Goal: Communication & Community: Participate in discussion

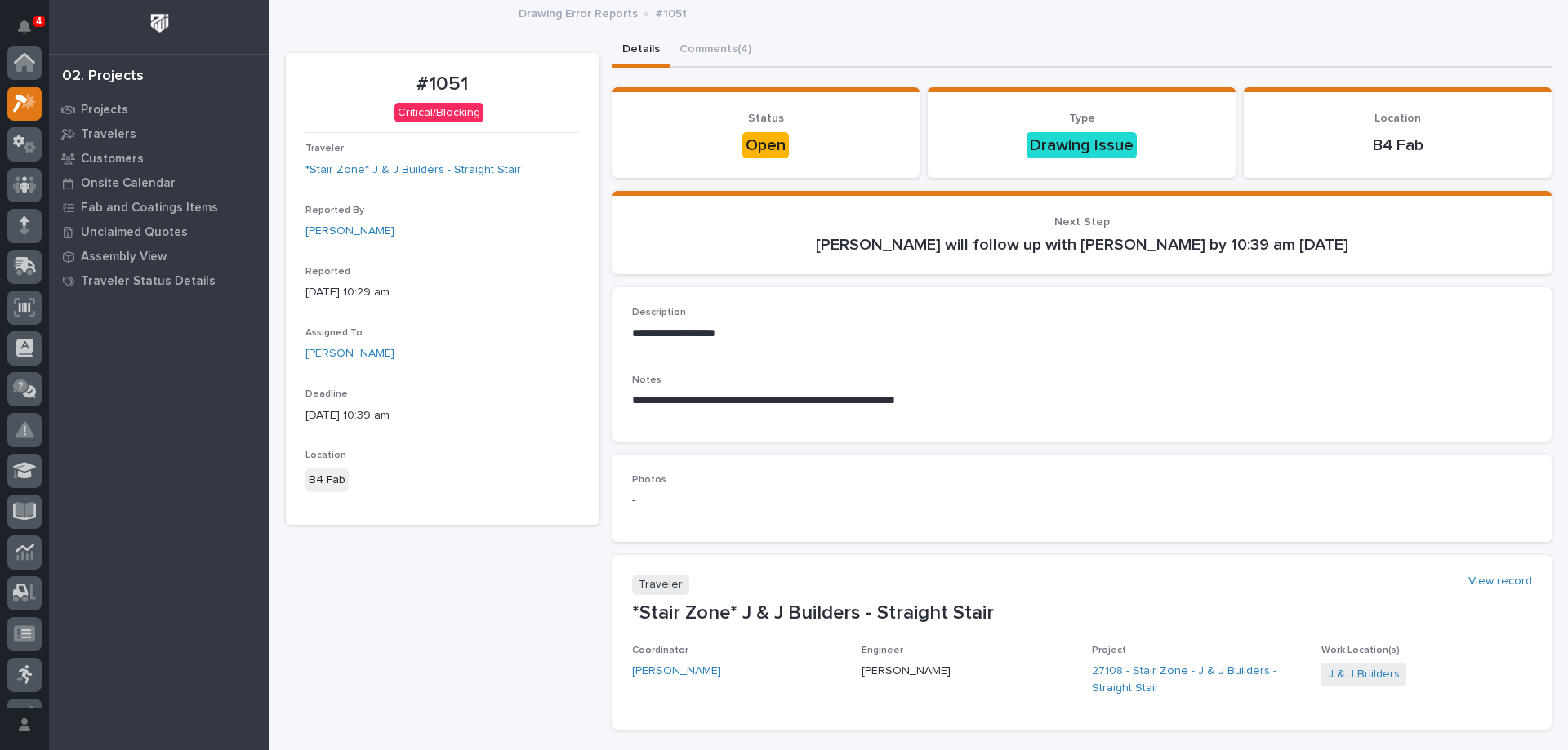
scroll to position [41, 0]
click at [718, 57] on button "Comments (4)" at bounding box center [715, 50] width 91 height 35
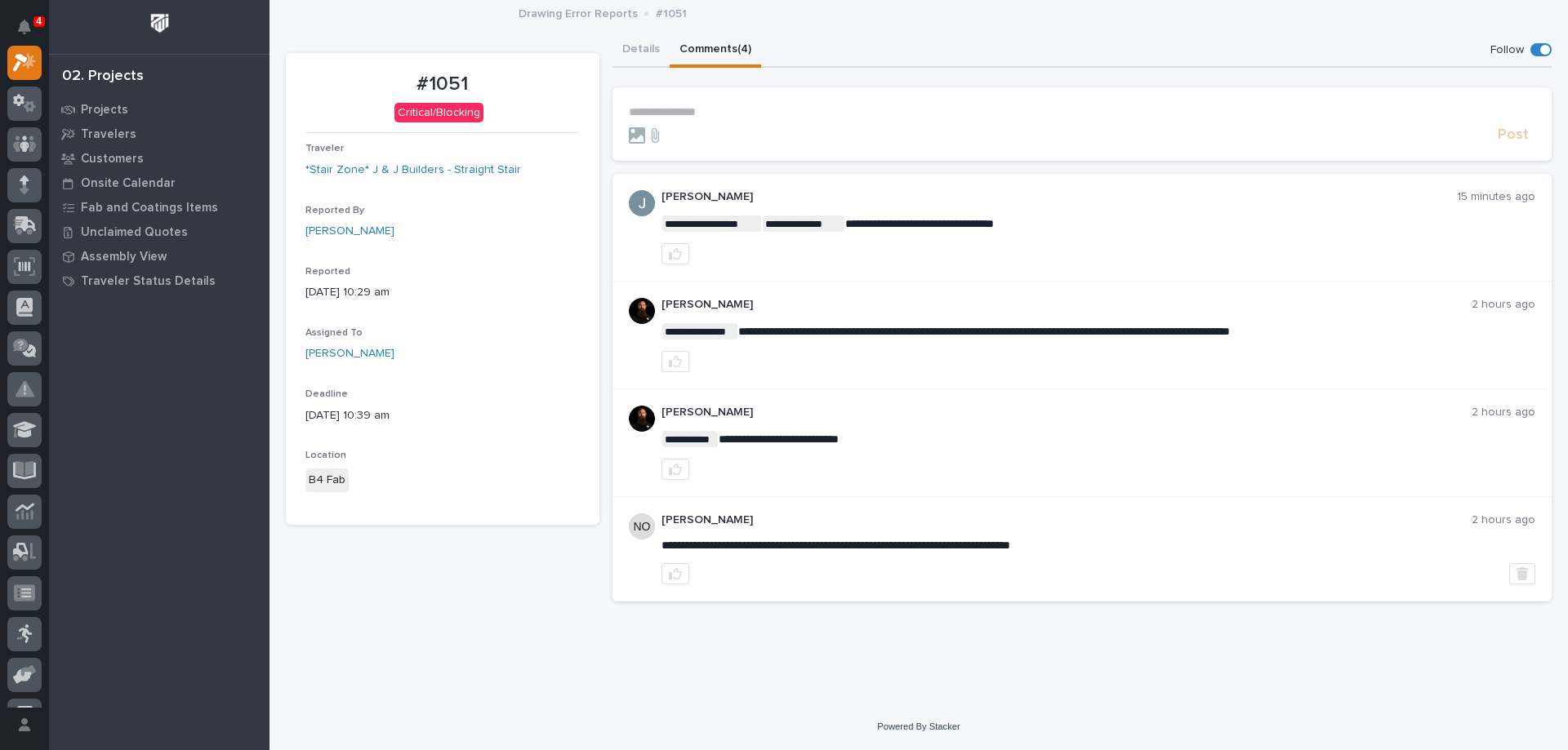
click at [776, 126] on div "Post" at bounding box center [1082, 135] width 908 height 19
click at [751, 108] on p "**********" at bounding box center [1082, 112] width 908 height 14
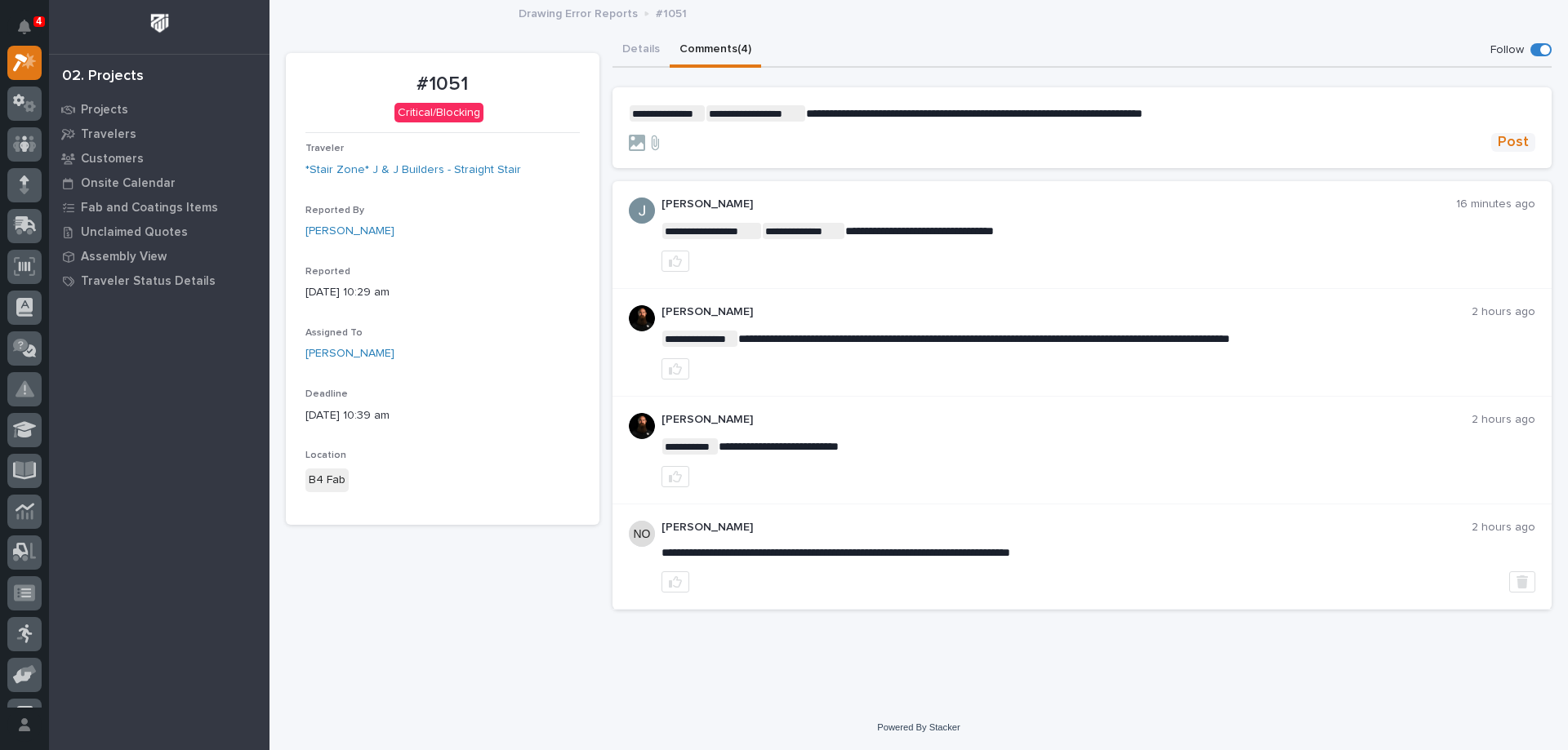
click at [1524, 143] on span "Post" at bounding box center [1512, 143] width 31 height 19
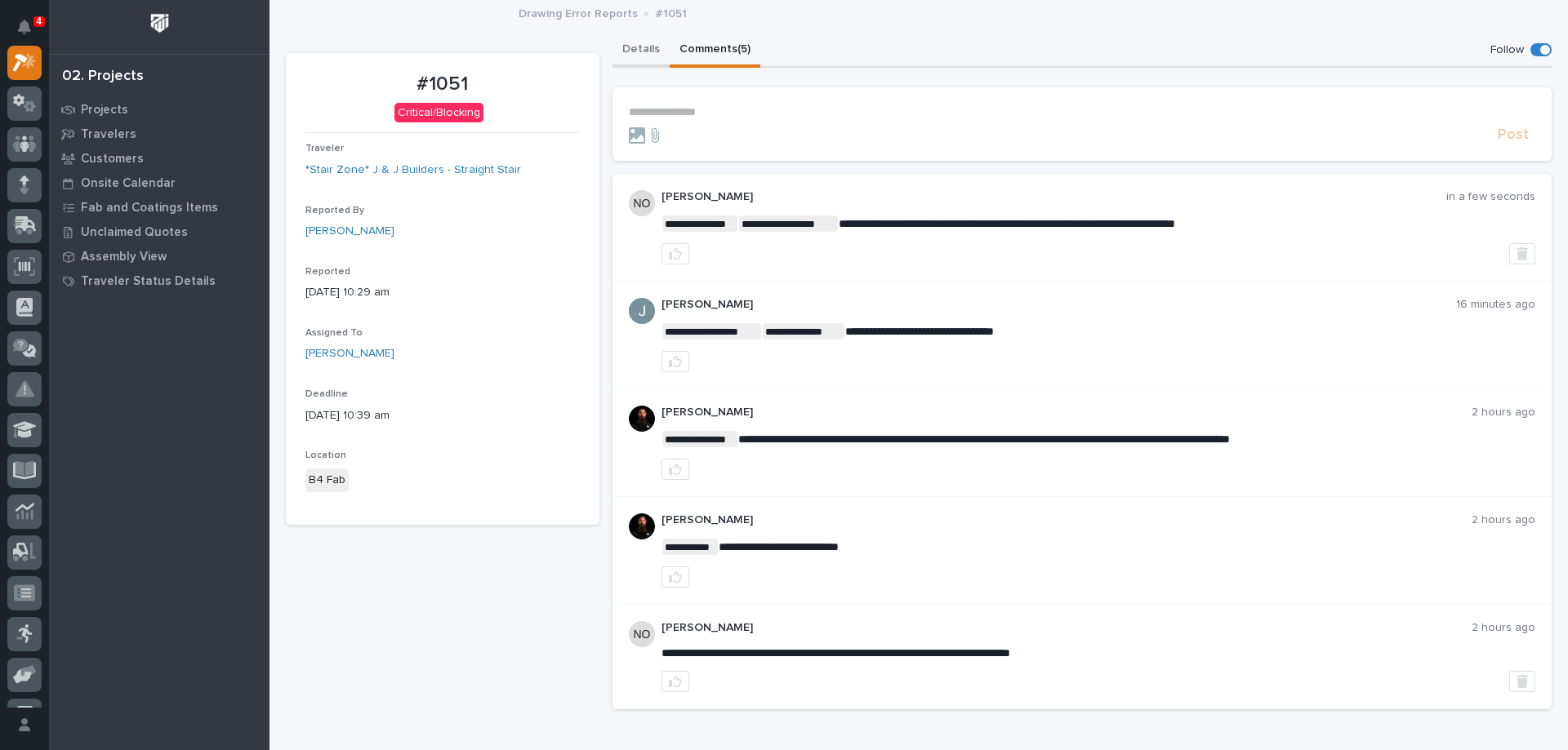
click at [623, 41] on button "Details" at bounding box center [641, 50] width 57 height 35
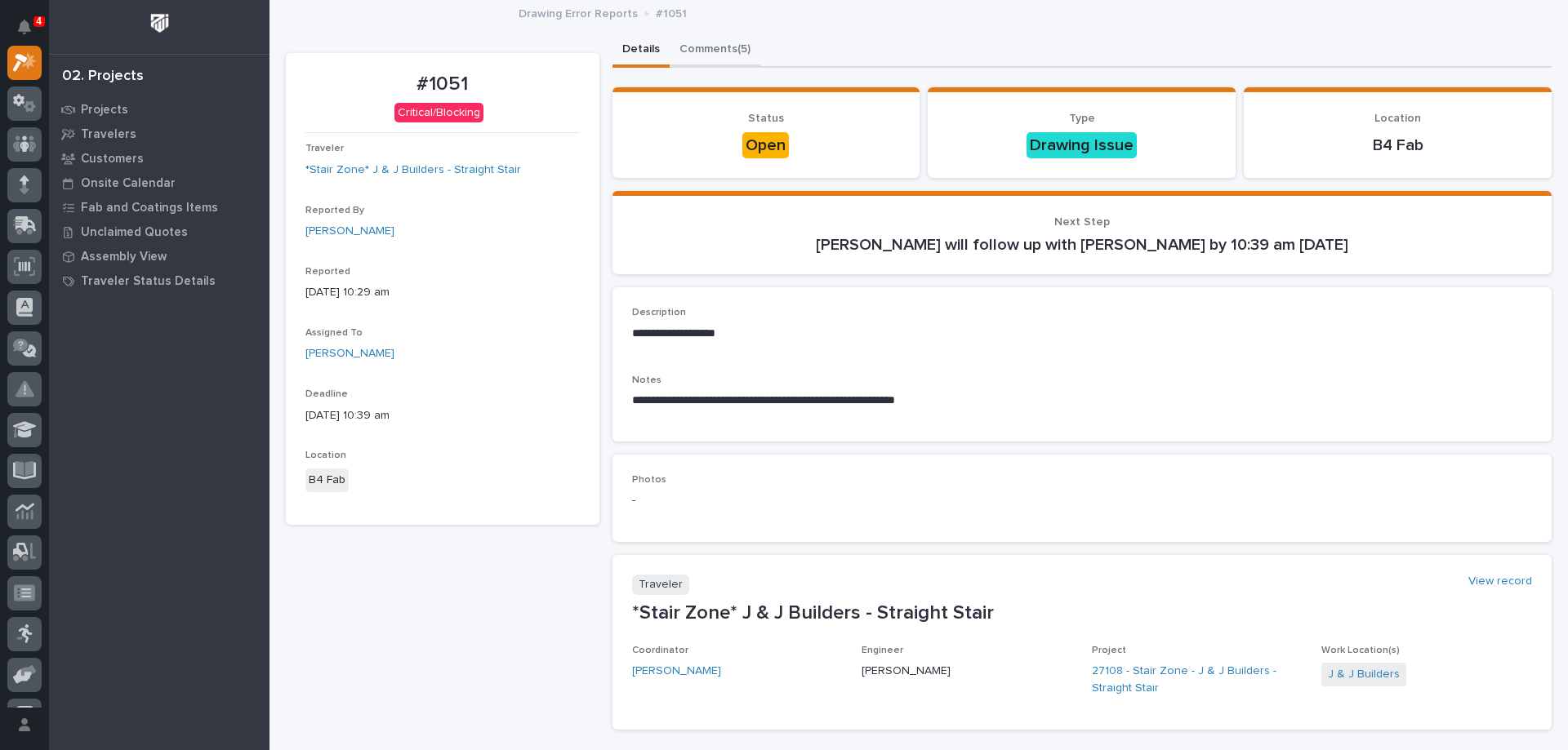
click at [723, 42] on button "Comments (5)" at bounding box center [715, 50] width 90 height 35
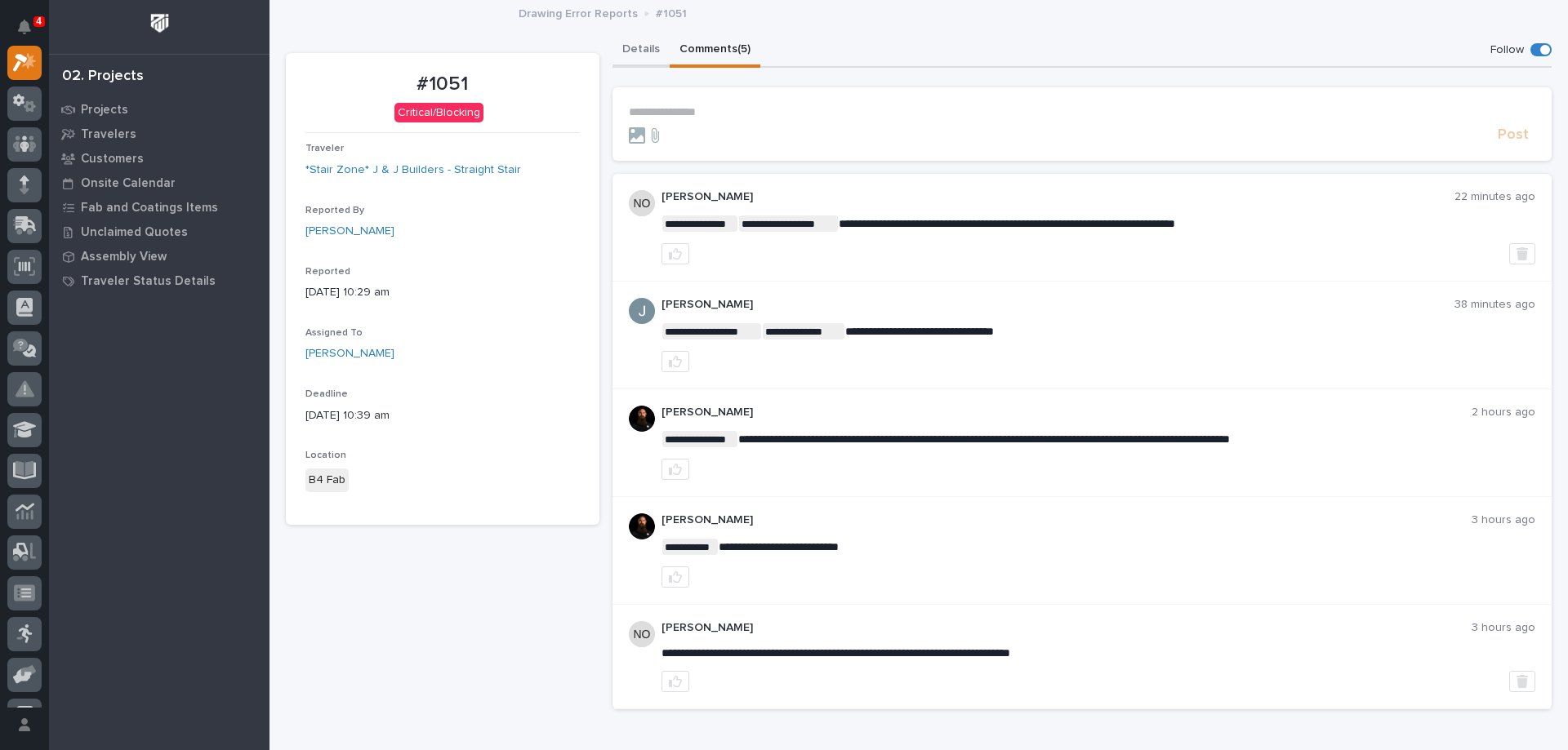
click at [634, 52] on button "Details" at bounding box center [641, 50] width 57 height 35
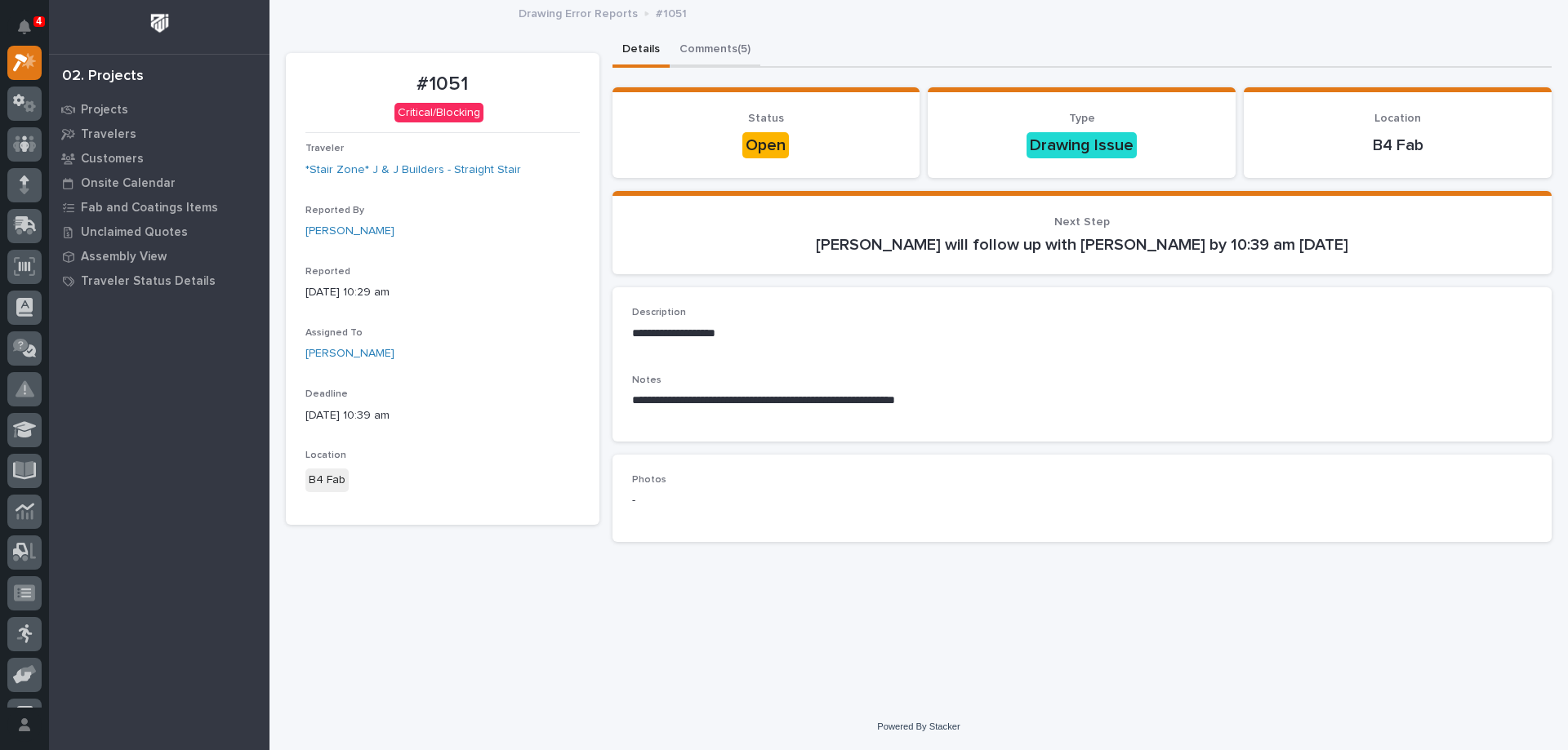
click at [709, 45] on button "Comments (5)" at bounding box center [715, 50] width 90 height 35
